Goal: Book appointment/travel/reservation

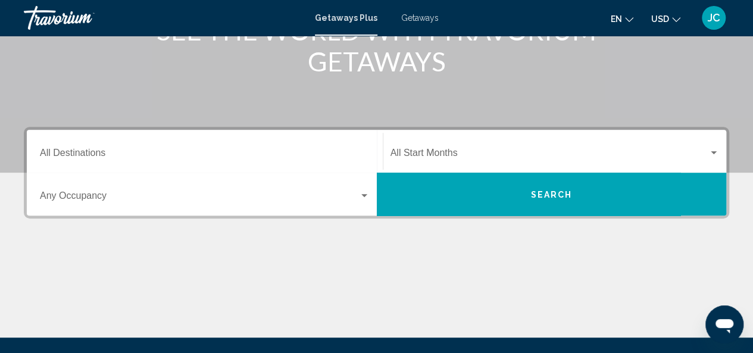
scroll to position [185, 0]
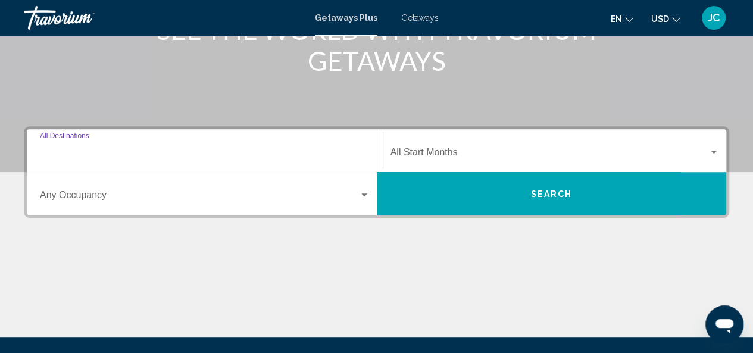
click at [219, 149] on input "Destination All Destinations" at bounding box center [205, 154] width 330 height 11
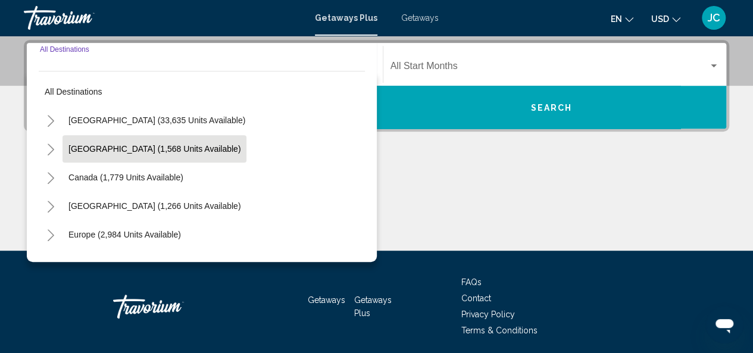
scroll to position [273, 0]
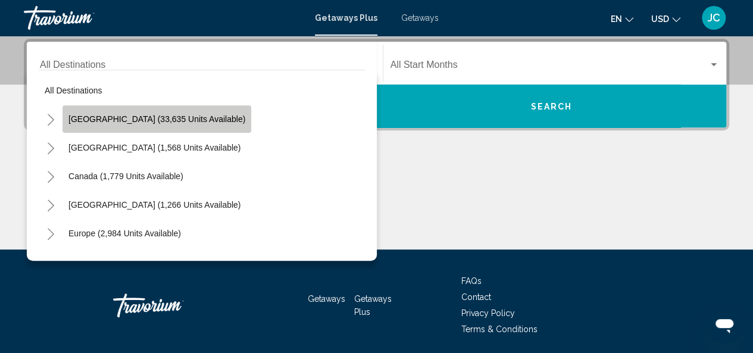
click at [168, 112] on button "[GEOGRAPHIC_DATA] (33,635 units available)" at bounding box center [157, 118] width 189 height 27
type input "**********"
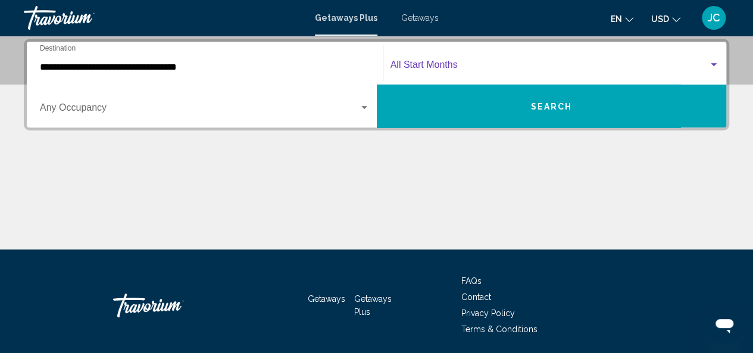
click at [419, 68] on span "Search widget" at bounding box center [550, 67] width 319 height 11
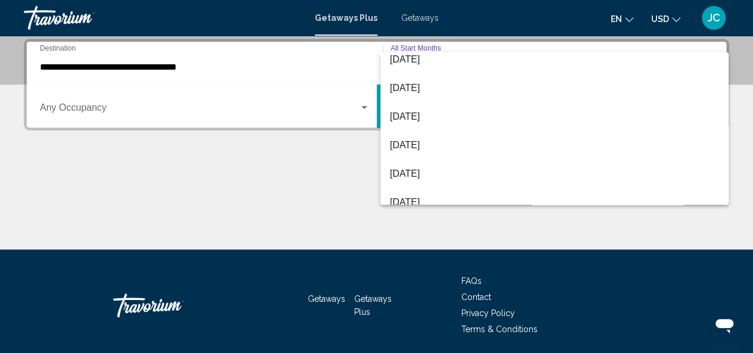
scroll to position [248, 0]
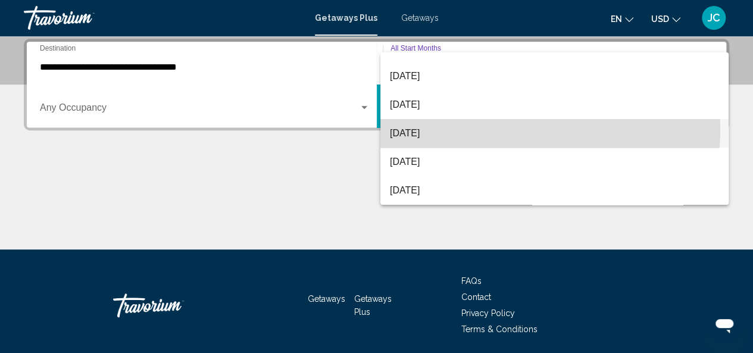
click at [501, 129] on span "[DATE]" at bounding box center [554, 133] width 329 height 29
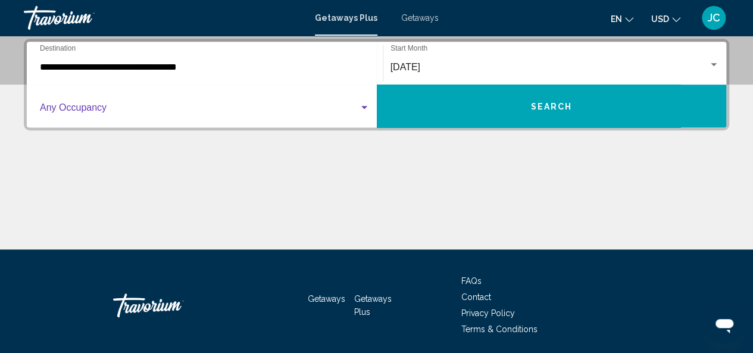
click at [220, 113] on span "Search widget" at bounding box center [199, 110] width 319 height 11
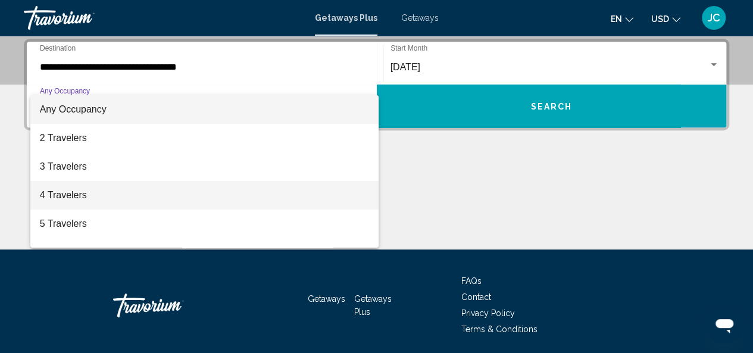
click at [199, 195] on span "4 Travelers" at bounding box center [205, 195] width 330 height 29
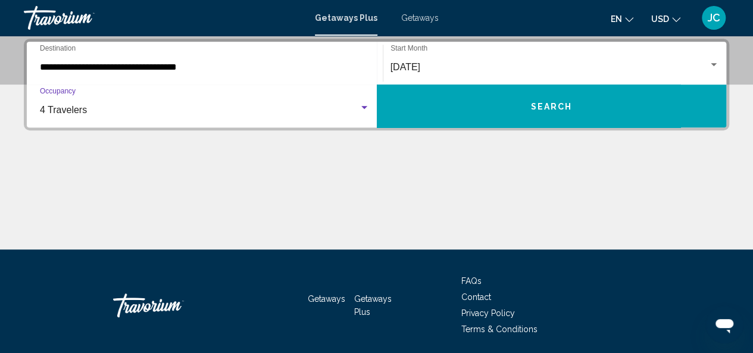
click at [547, 113] on button "Search" at bounding box center [552, 106] width 350 height 43
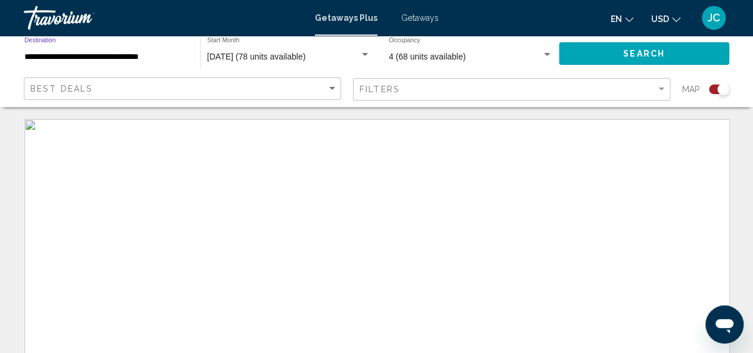
click at [141, 58] on input "**********" at bounding box center [106, 57] width 164 height 10
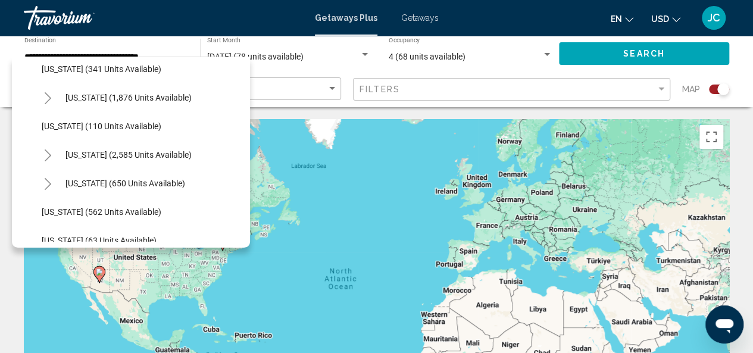
scroll to position [530, 0]
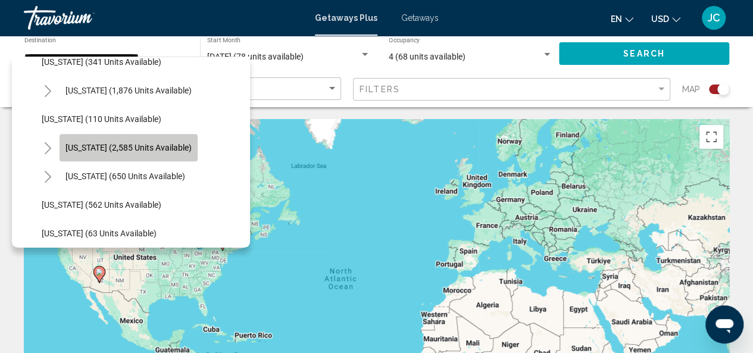
click at [145, 145] on span "[US_STATE] (2,585 units available)" at bounding box center [128, 148] width 126 height 10
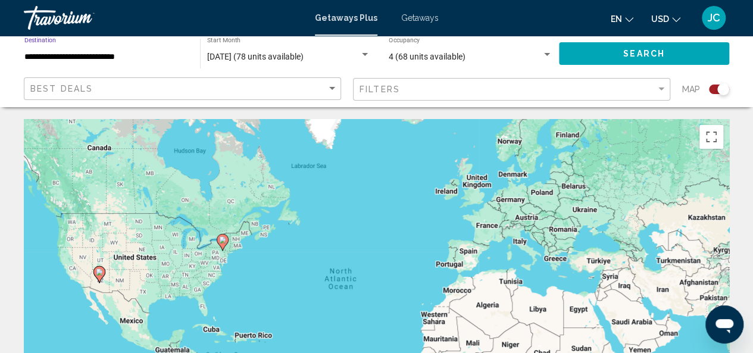
click at [101, 53] on input "**********" at bounding box center [106, 57] width 164 height 10
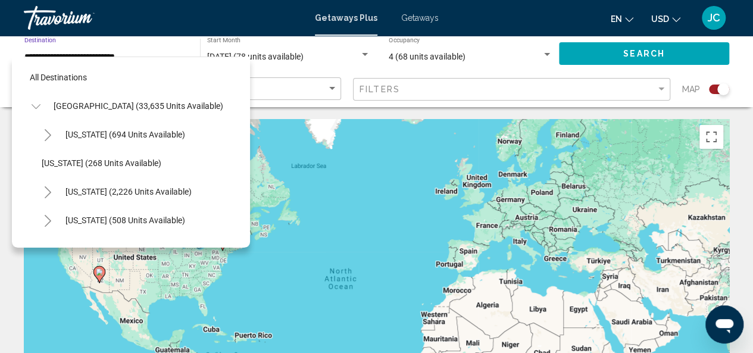
scroll to position [532, 0]
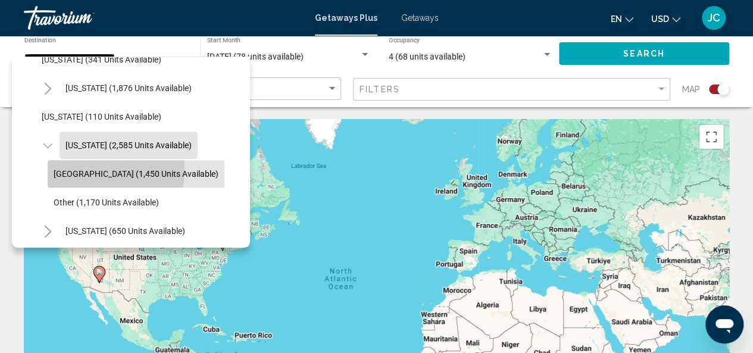
click at [98, 170] on span "[GEOGRAPHIC_DATA] (1,450 units available)" at bounding box center [136, 174] width 165 height 10
type input "**********"
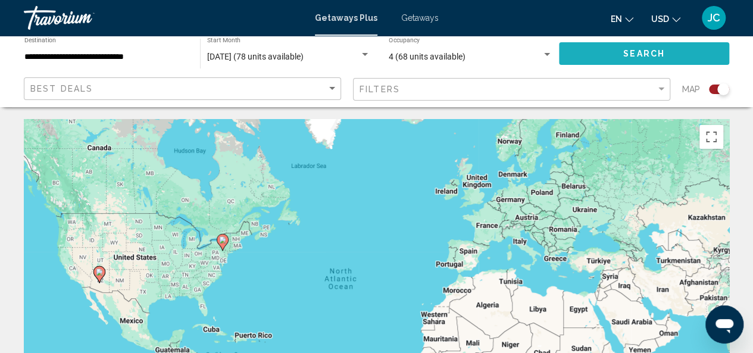
click at [655, 58] on span "Search" at bounding box center [644, 54] width 42 height 10
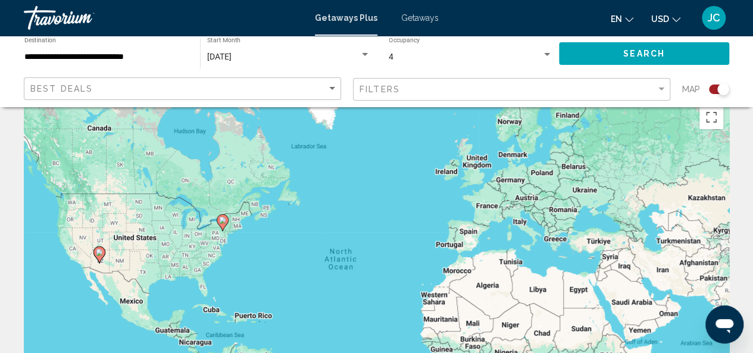
scroll to position [20, 0]
click at [230, 93] on div "Best Deals" at bounding box center [183, 89] width 307 height 22
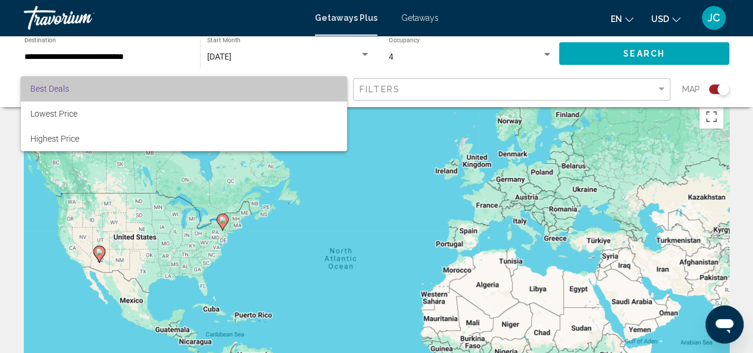
click at [230, 93] on span "Best Deals" at bounding box center [183, 88] width 307 height 25
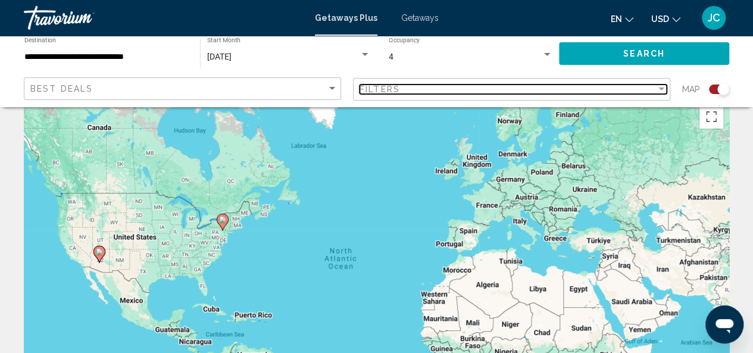
click at [379, 88] on span "Filters" at bounding box center [380, 90] width 40 height 10
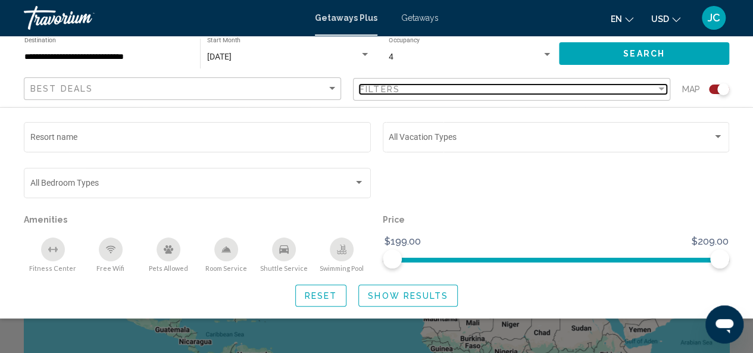
click at [379, 88] on span "Filters" at bounding box center [380, 90] width 40 height 10
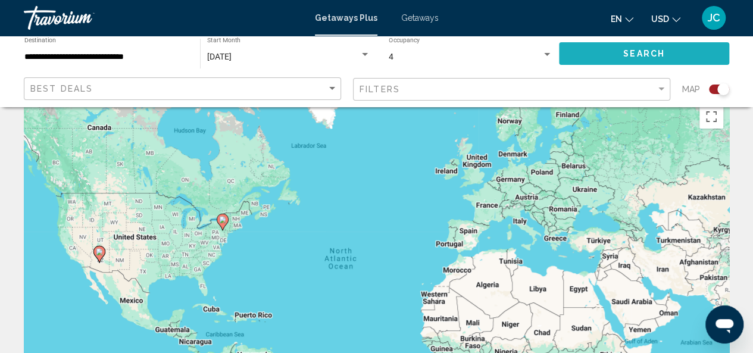
click at [625, 56] on span "Search" at bounding box center [644, 54] width 42 height 10
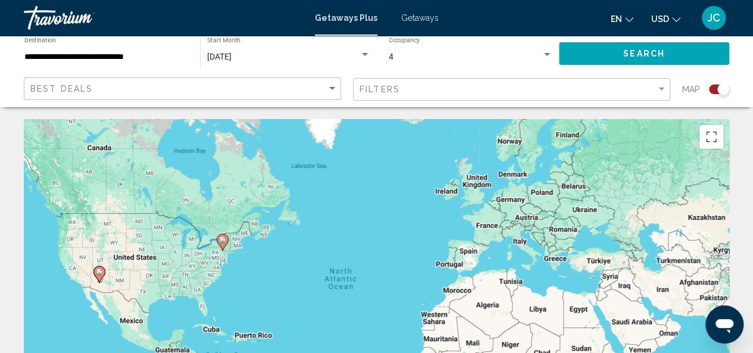
click at [64, 55] on input "**********" at bounding box center [106, 57] width 164 height 10
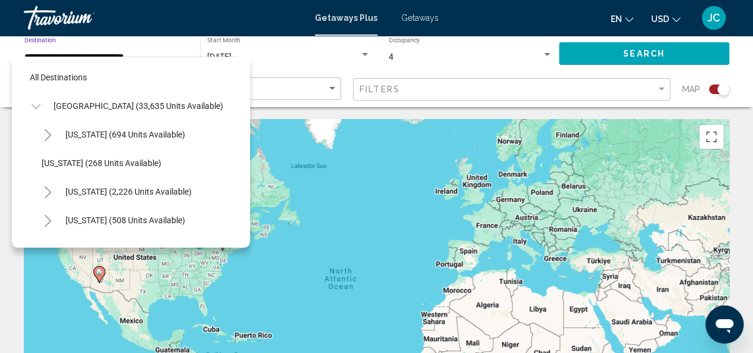
scroll to position [561, 0]
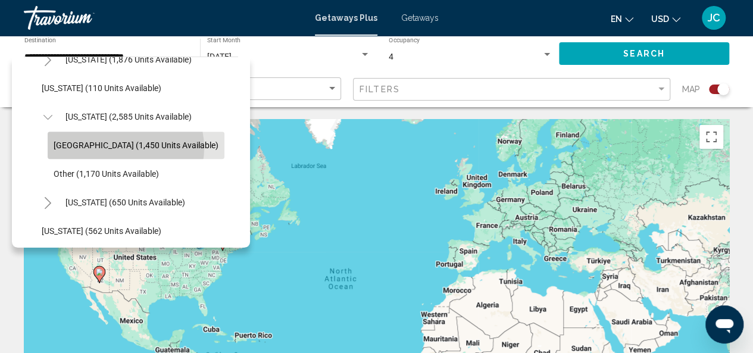
click at [125, 147] on span "[GEOGRAPHIC_DATA] (1,450 units available)" at bounding box center [136, 146] width 165 height 10
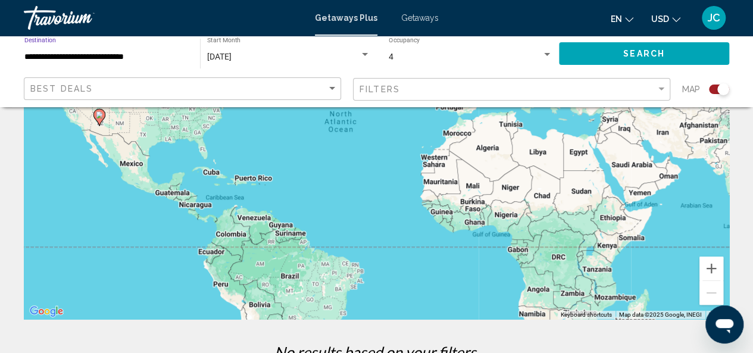
scroll to position [116, 0]
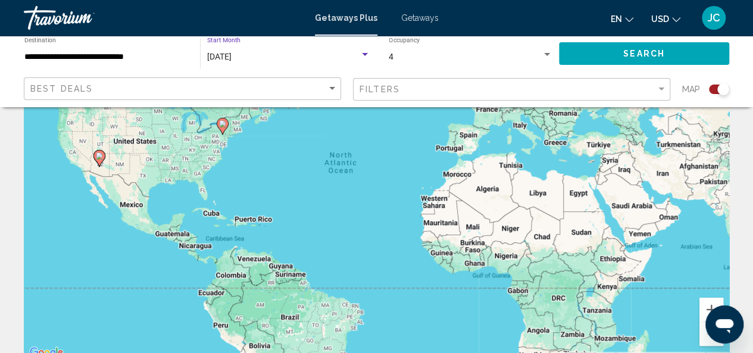
click at [363, 58] on div "Search widget" at bounding box center [365, 55] width 11 height 10
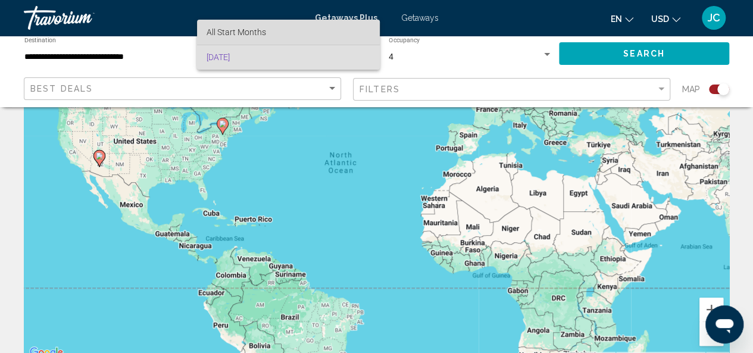
click at [271, 36] on span "All Start Months" at bounding box center [289, 32] width 164 height 25
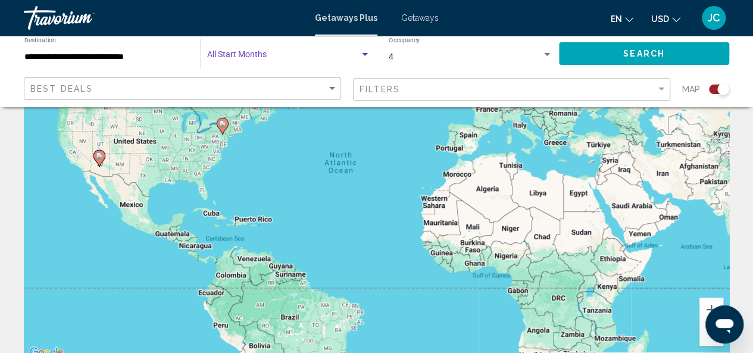
click at [630, 57] on span "Search" at bounding box center [644, 54] width 42 height 10
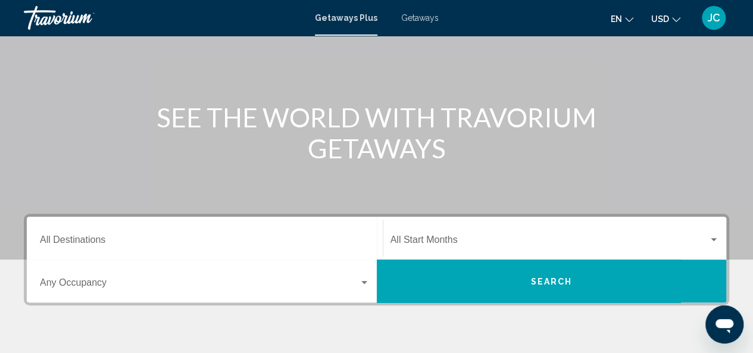
scroll to position [98, 0]
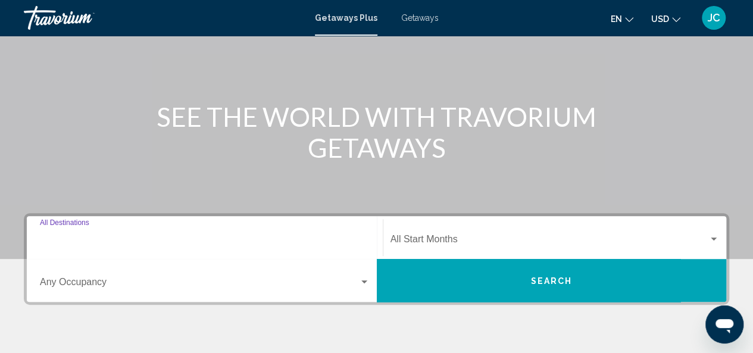
click at [206, 245] on input "Destination All Destinations" at bounding box center [205, 241] width 330 height 11
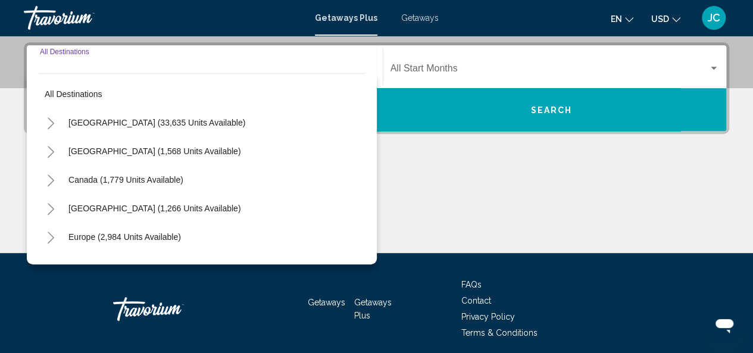
scroll to position [273, 0]
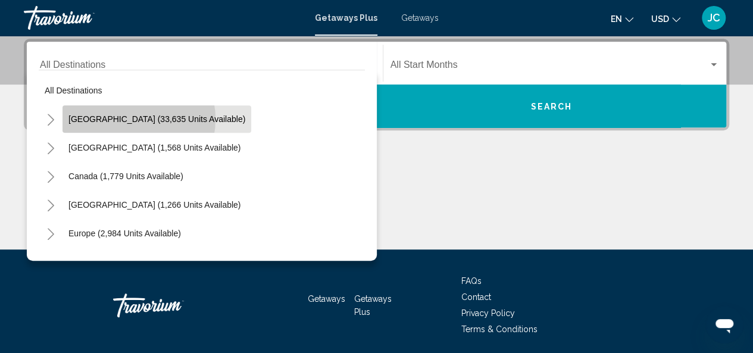
click at [127, 118] on span "[GEOGRAPHIC_DATA] (33,635 units available)" at bounding box center [156, 119] width 177 height 10
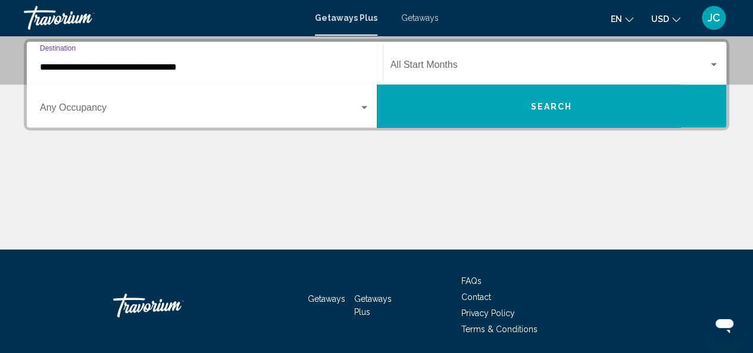
click at [127, 70] on input "**********" at bounding box center [205, 67] width 330 height 11
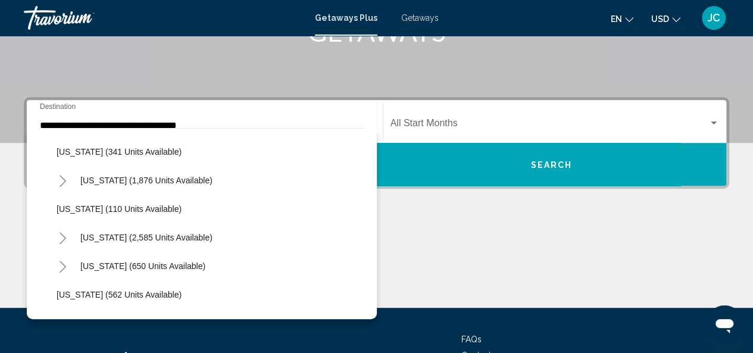
scroll to position [539, 0]
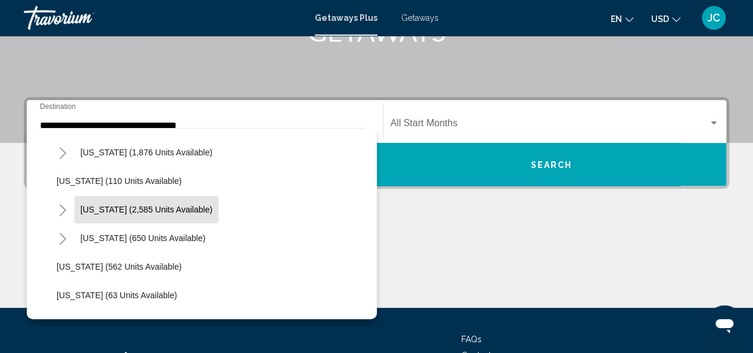
click at [171, 212] on span "[US_STATE] (2,585 units available)" at bounding box center [146, 210] width 132 height 10
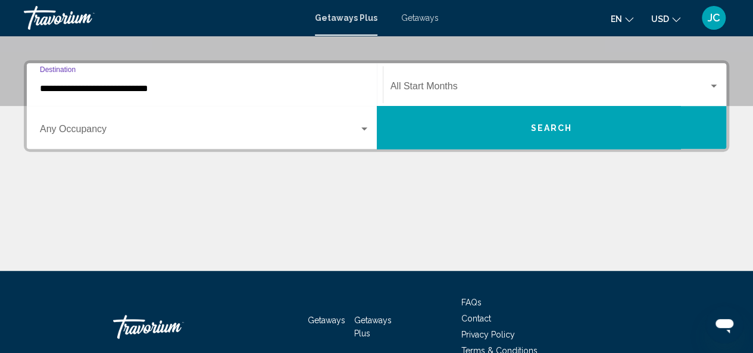
scroll to position [273, 0]
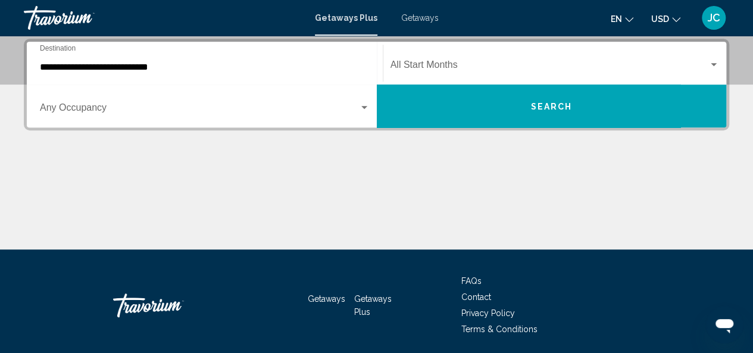
click at [133, 73] on div "**********" at bounding box center [205, 64] width 330 height 38
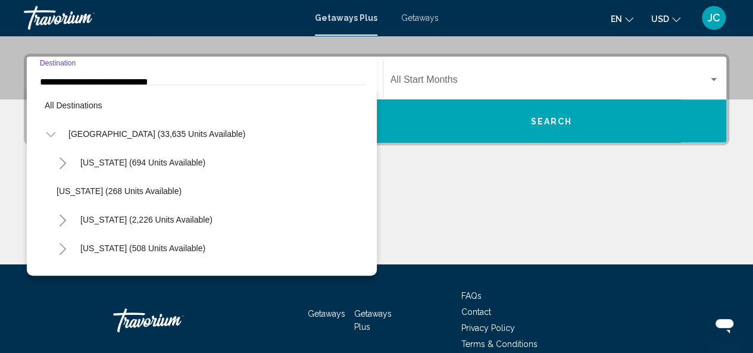
scroll to position [528, 0]
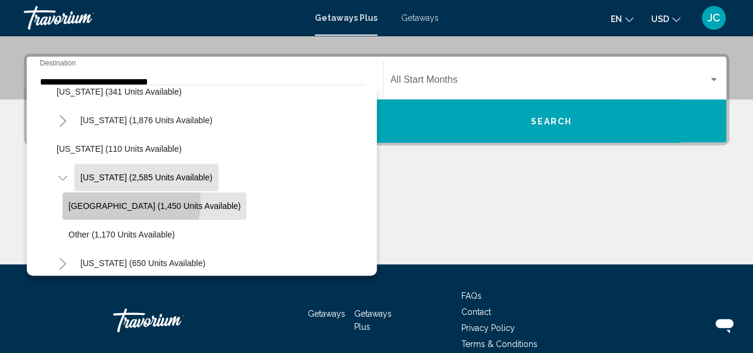
click at [125, 202] on span "[GEOGRAPHIC_DATA] (1,450 units available)" at bounding box center [154, 206] width 172 height 10
type input "**********"
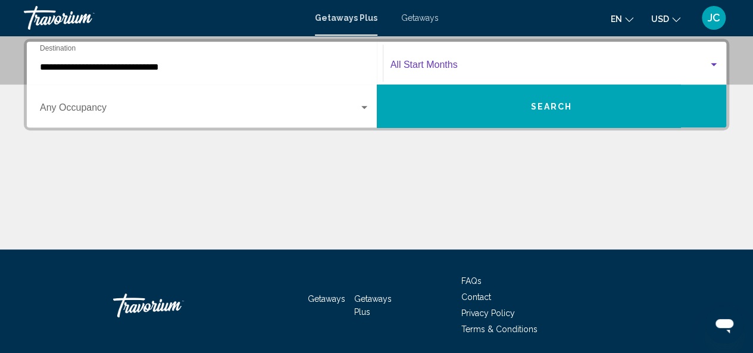
click at [459, 68] on span "Search widget" at bounding box center [550, 67] width 319 height 11
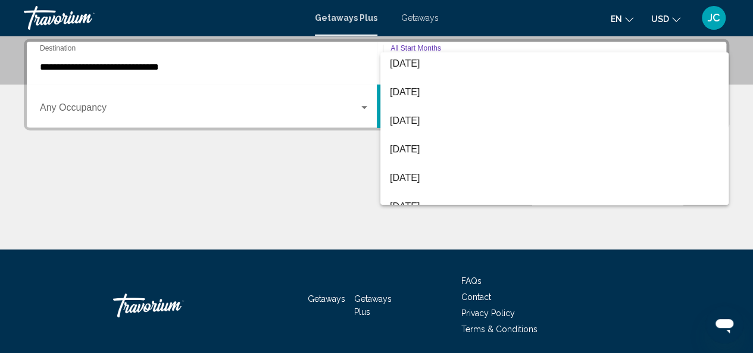
scroll to position [198, 0]
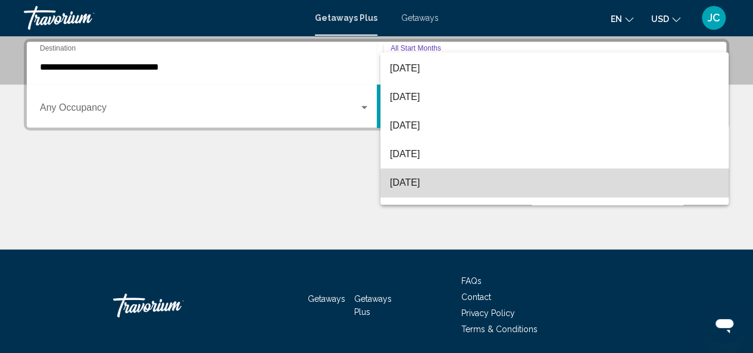
click at [604, 186] on span "[DATE]" at bounding box center [554, 182] width 329 height 29
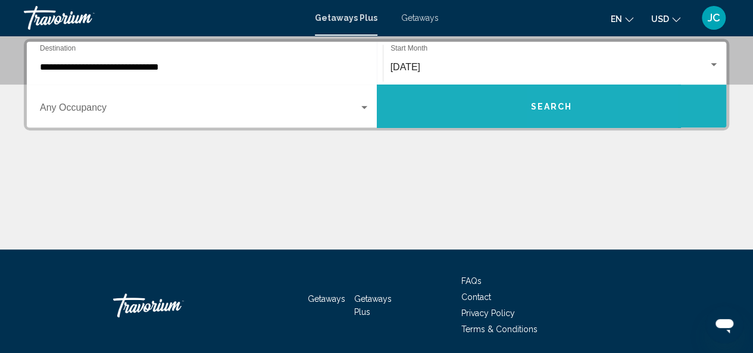
click at [569, 103] on span "Search" at bounding box center [551, 107] width 42 height 10
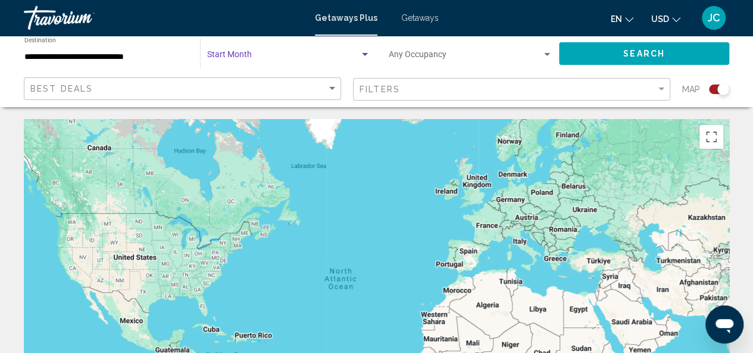
click at [249, 53] on span "Search widget" at bounding box center [283, 57] width 152 height 10
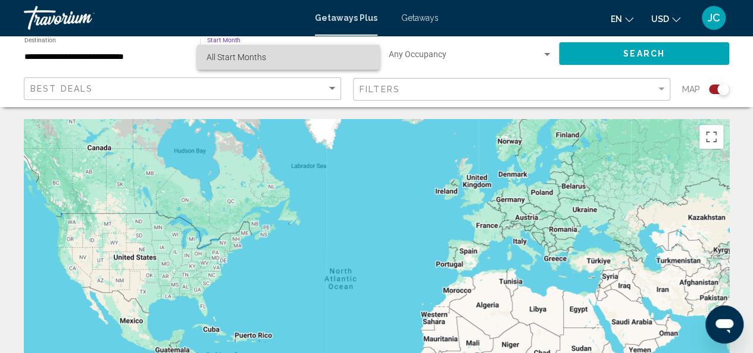
click at [319, 55] on span "All Start Months" at bounding box center [289, 57] width 164 height 25
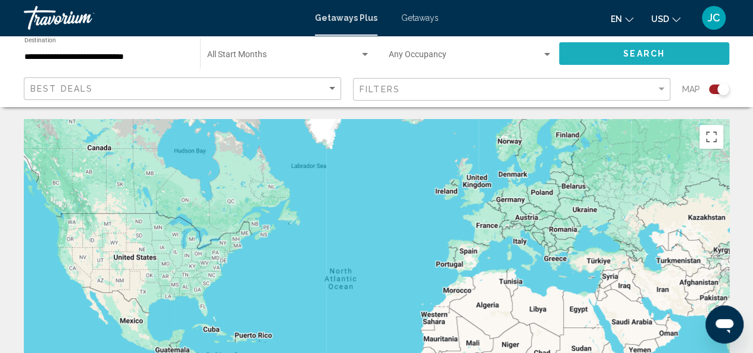
click at [636, 49] on span "Search" at bounding box center [644, 54] width 42 height 10
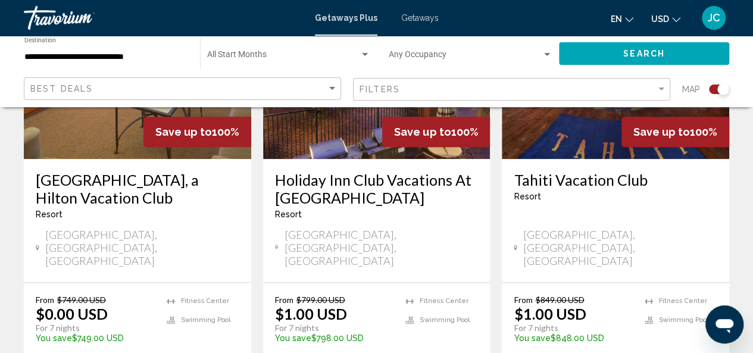
scroll to position [564, 0]
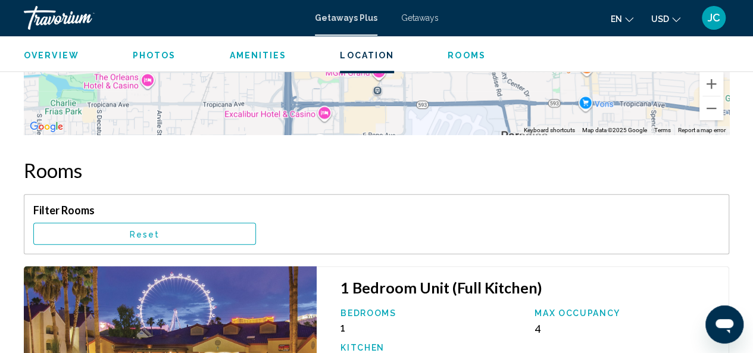
scroll to position [2281, 0]
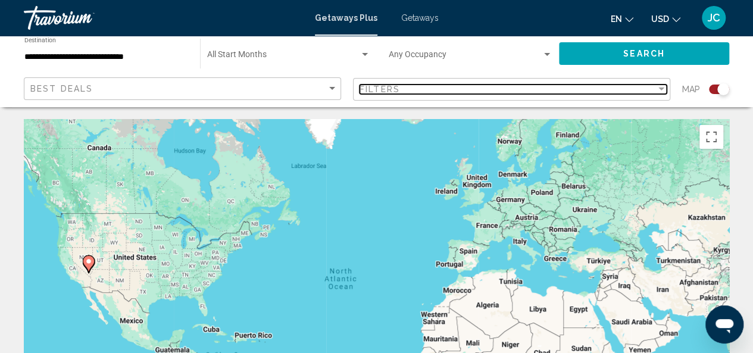
click at [439, 89] on div "Filters" at bounding box center [508, 90] width 296 height 10
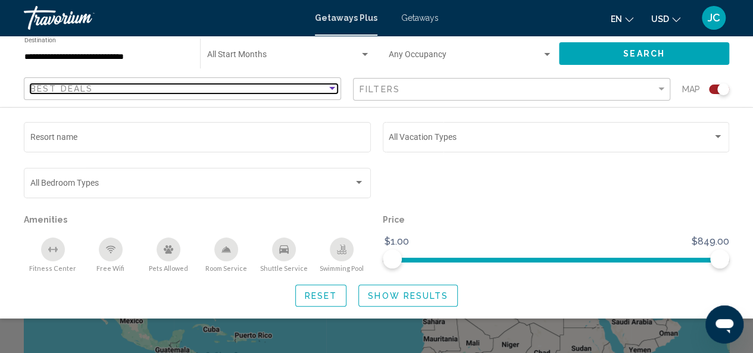
click at [299, 88] on div "Best Deals" at bounding box center [178, 89] width 296 height 10
